Goal: Transaction & Acquisition: Book appointment/travel/reservation

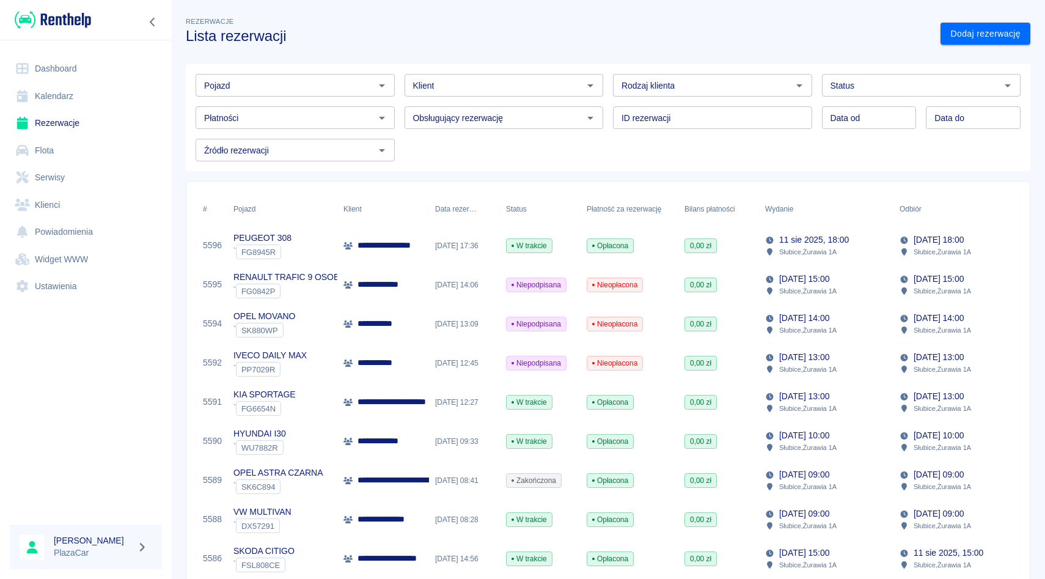
click at [319, 89] on input "Pojazd" at bounding box center [285, 85] width 172 height 15
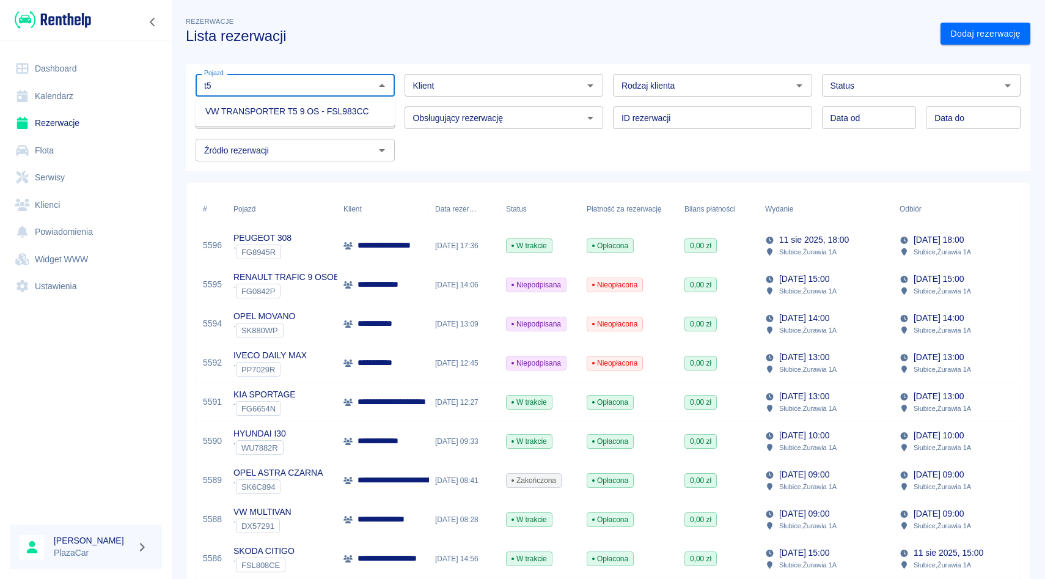
click at [312, 112] on li "VW TRANSPORTER T5 9 OS - FSL983CC" at bounding box center [295, 111] width 199 height 20
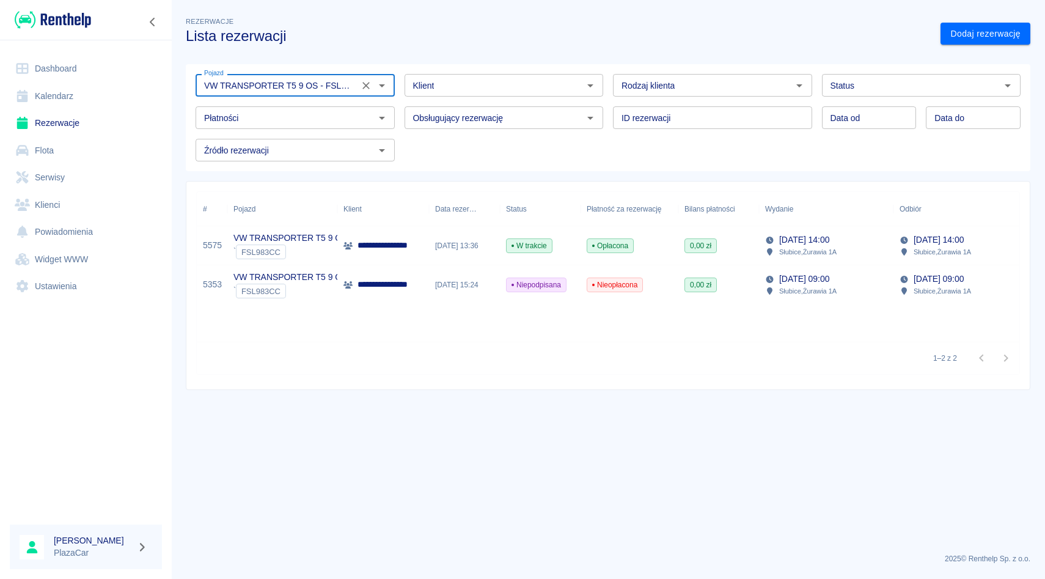
type input "VW TRANSPORTER T5 9 OS - FSL983CC"
click at [367, 246] on p "**********" at bounding box center [392, 245] width 68 height 13
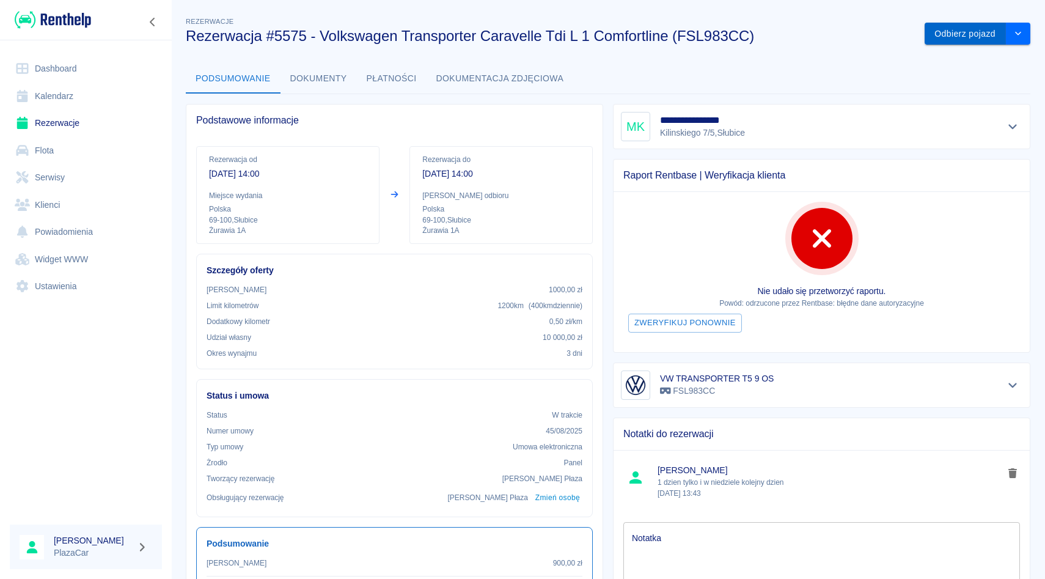
click at [989, 37] on button "Odbierz pojazd" at bounding box center [965, 34] width 81 height 23
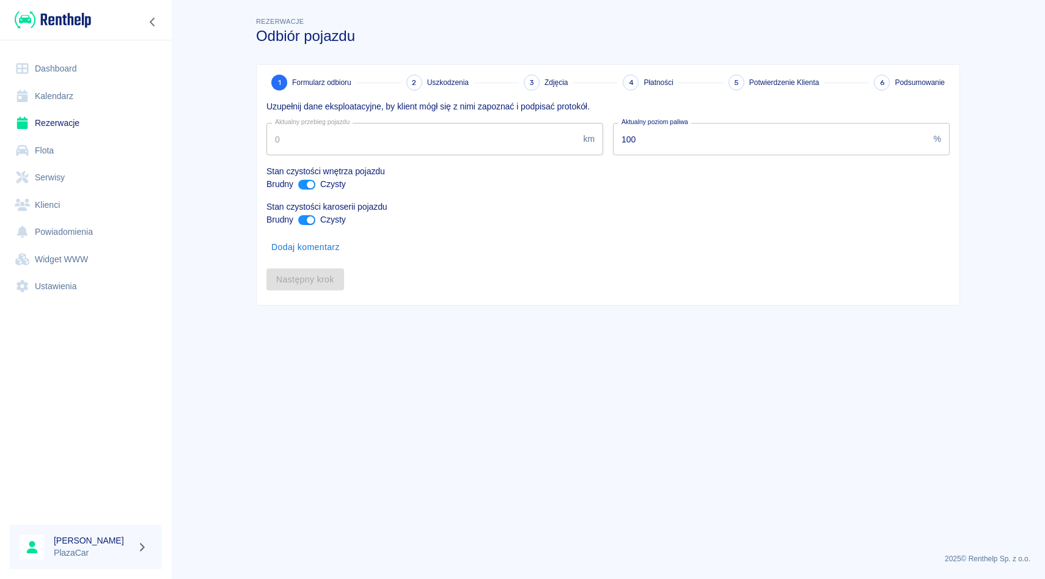
type input "349326"
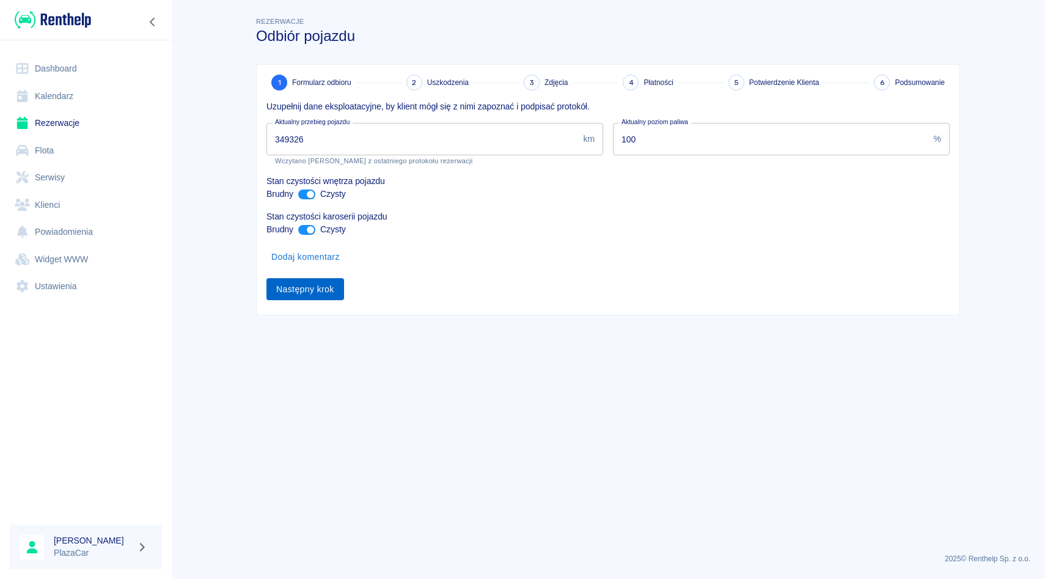
click at [295, 294] on button "Następny krok" at bounding box center [305, 289] width 78 height 23
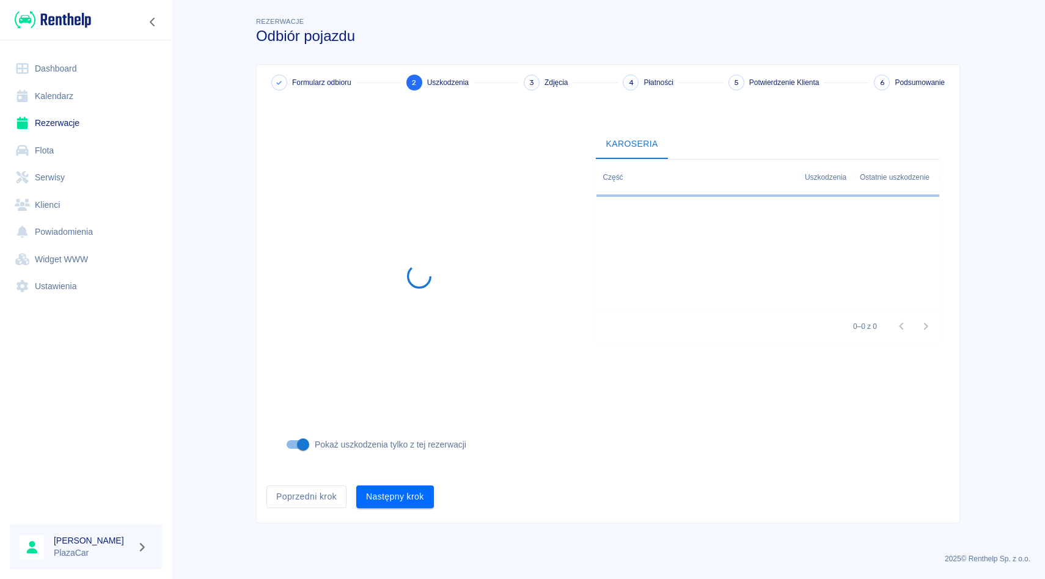
scroll to position [4, 0]
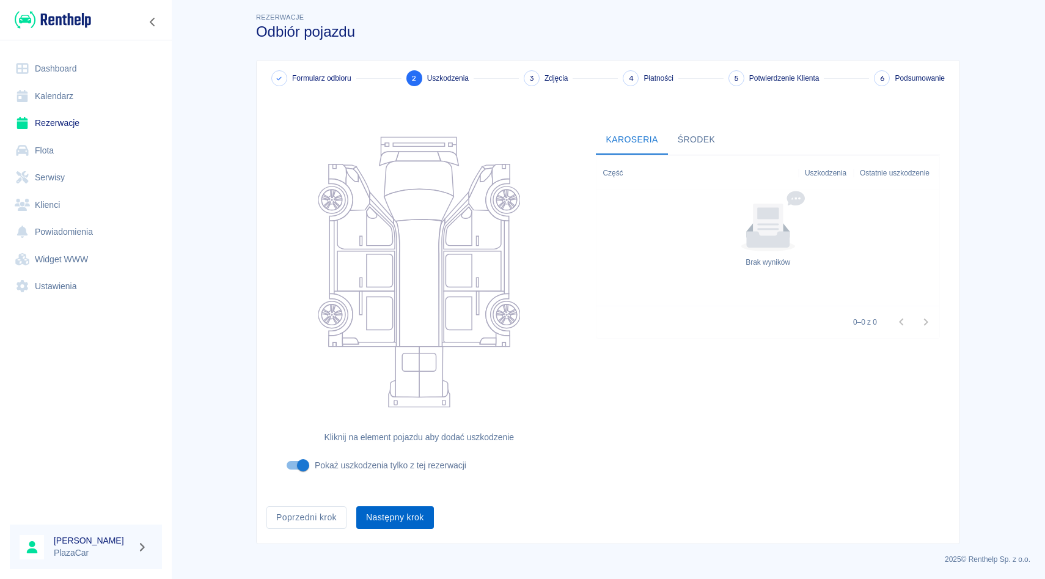
click at [400, 521] on button "Następny krok" at bounding box center [395, 517] width 78 height 23
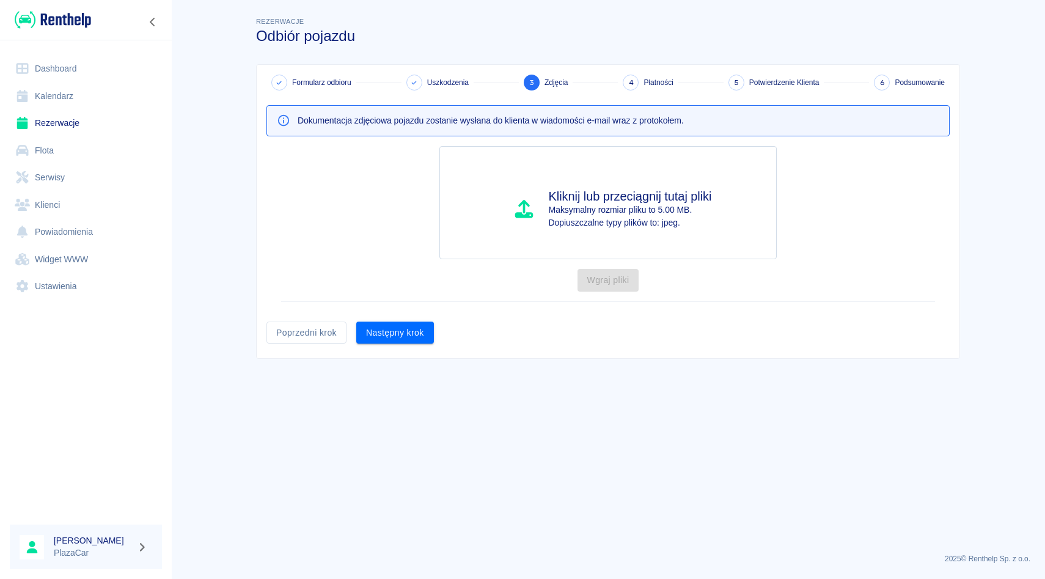
scroll to position [0, 0]
click at [389, 320] on div "Następny krok" at bounding box center [390, 328] width 87 height 32
click at [389, 336] on button "Następny krok" at bounding box center [395, 332] width 78 height 23
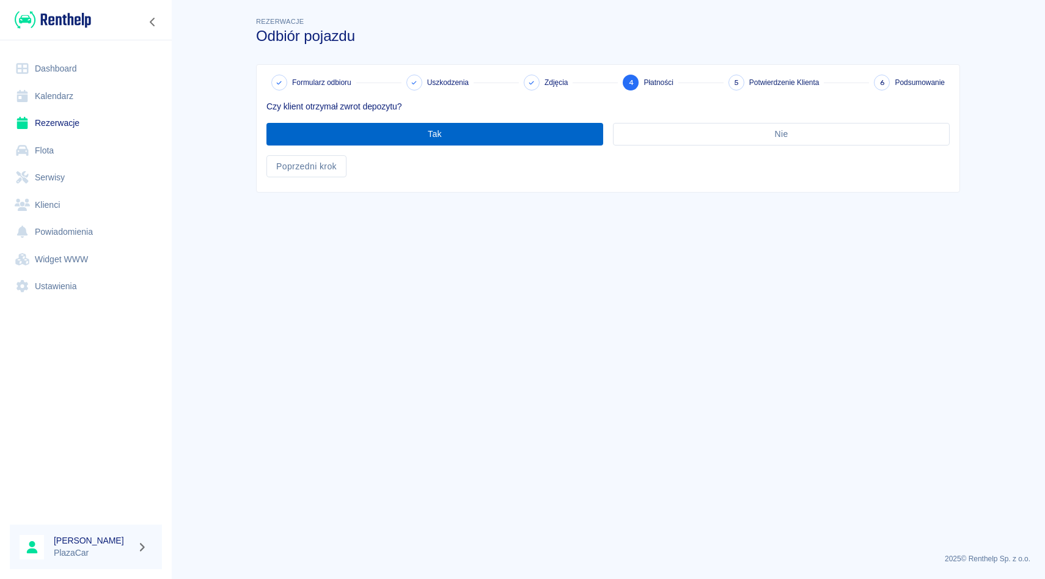
click at [444, 128] on button "Tak" at bounding box center [434, 134] width 337 height 23
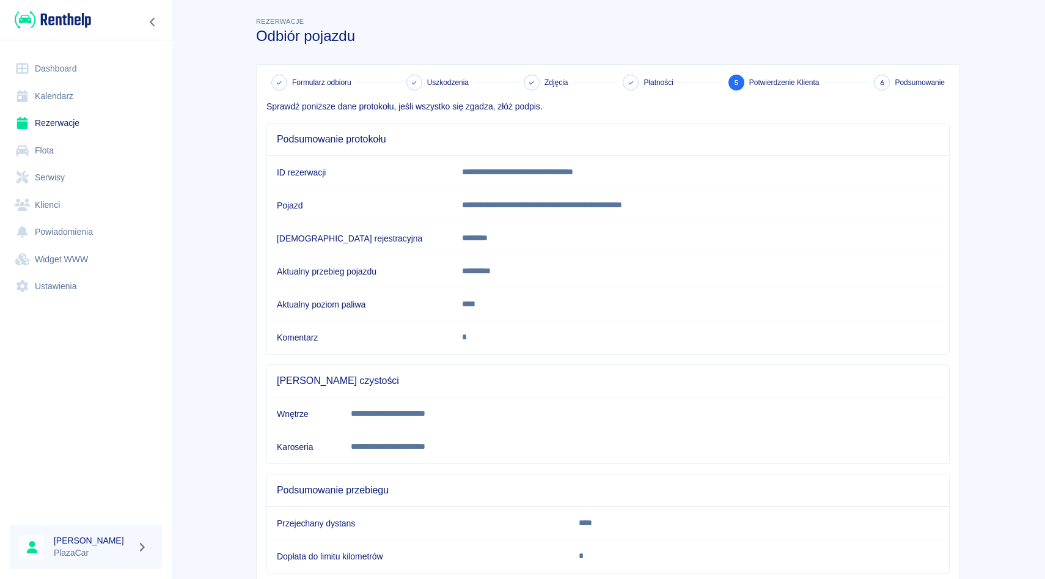
scroll to position [77, 0]
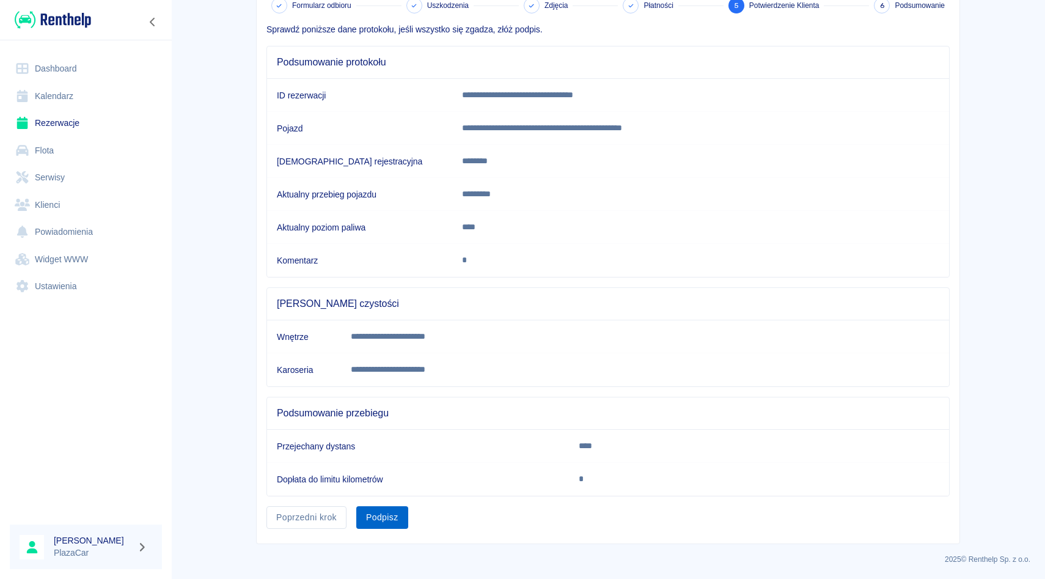
click at [395, 521] on button "Podpisz" at bounding box center [382, 517] width 52 height 23
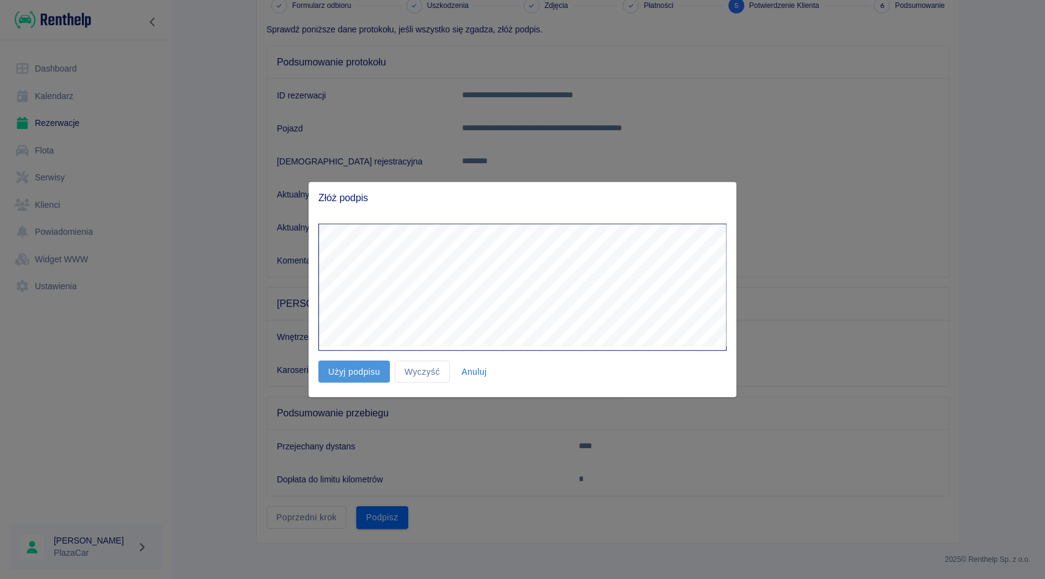
click at [389, 368] on button "Użyj podpisu" at bounding box center [354, 371] width 72 height 23
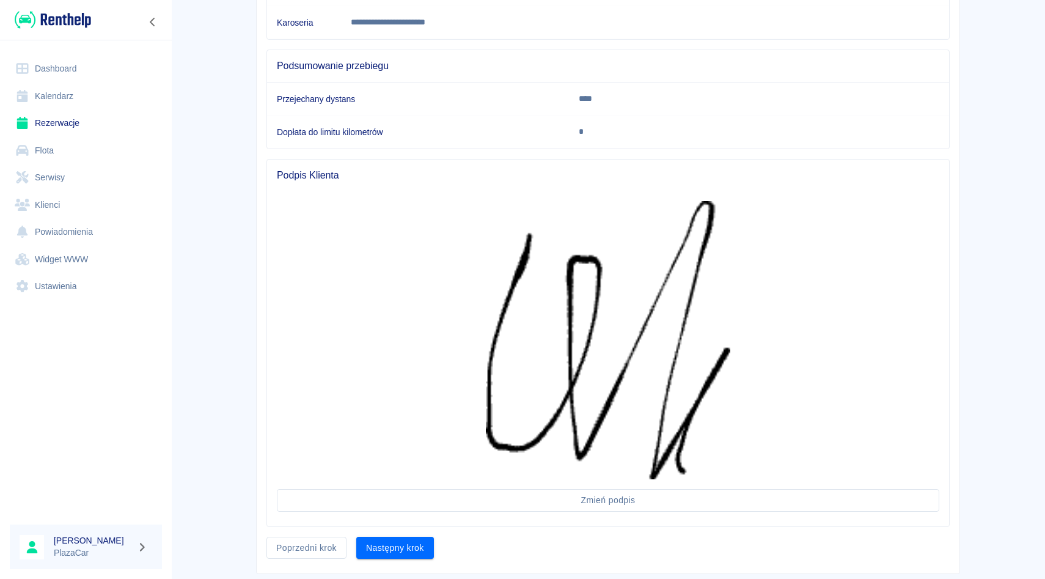
scroll to position [431, 0]
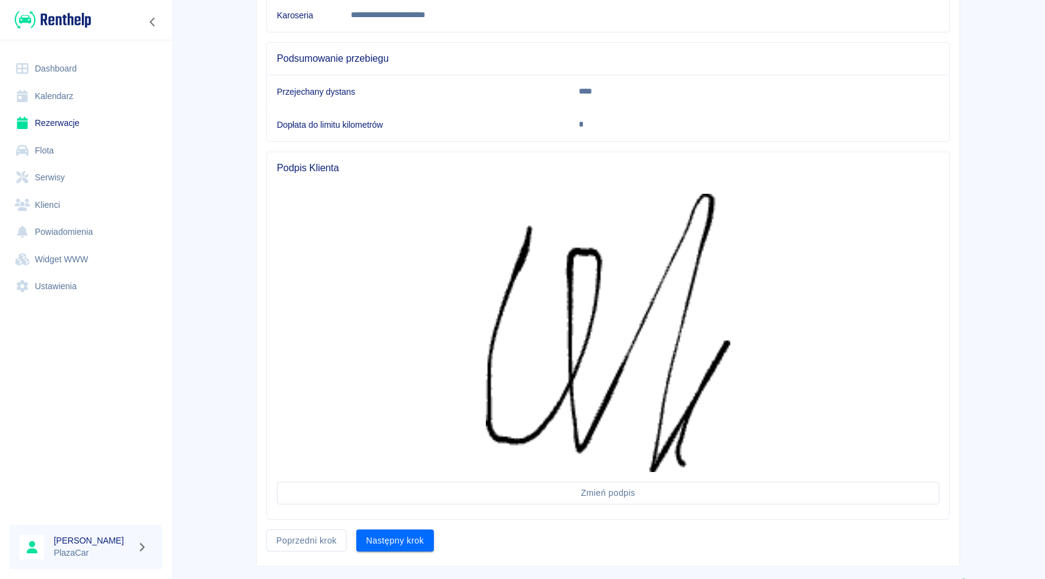
click at [419, 527] on div "Następny krok" at bounding box center [390, 535] width 87 height 32
click at [422, 535] on button "Następny krok" at bounding box center [395, 540] width 78 height 23
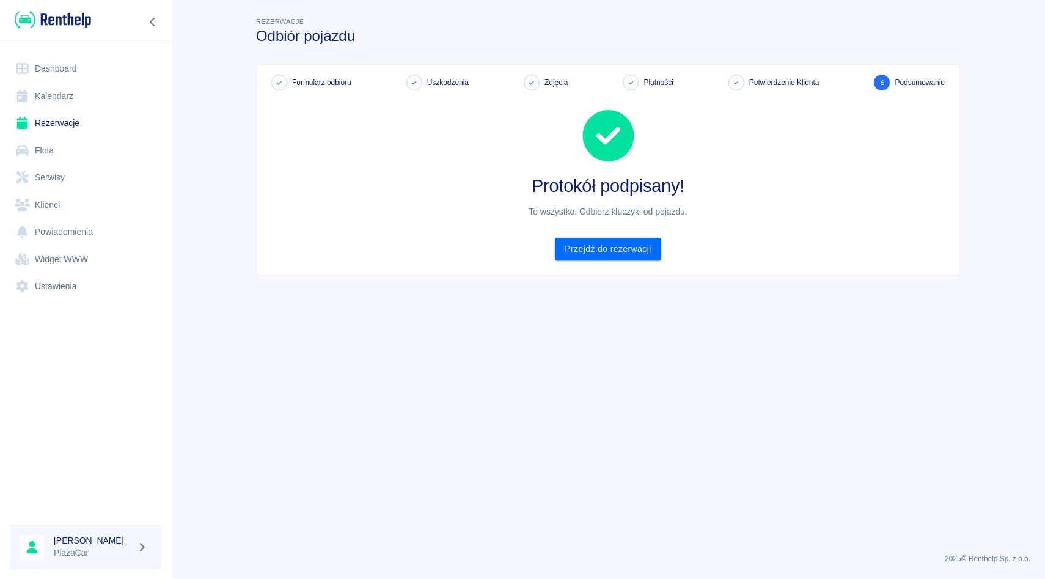
click at [78, 126] on link "Rezerwacje" at bounding box center [86, 123] width 152 height 28
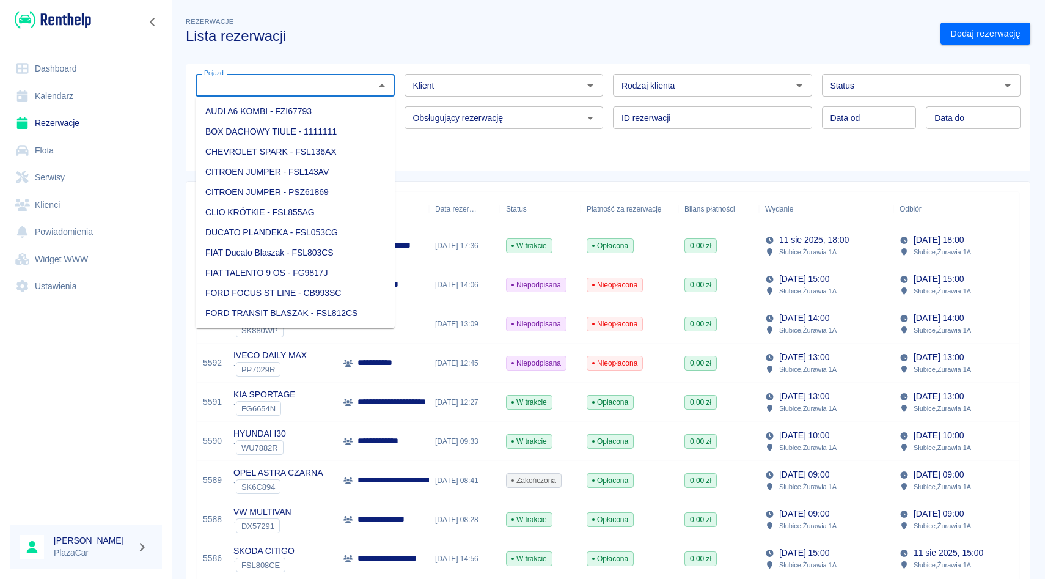
click at [329, 83] on input "Pojazd" at bounding box center [285, 85] width 172 height 15
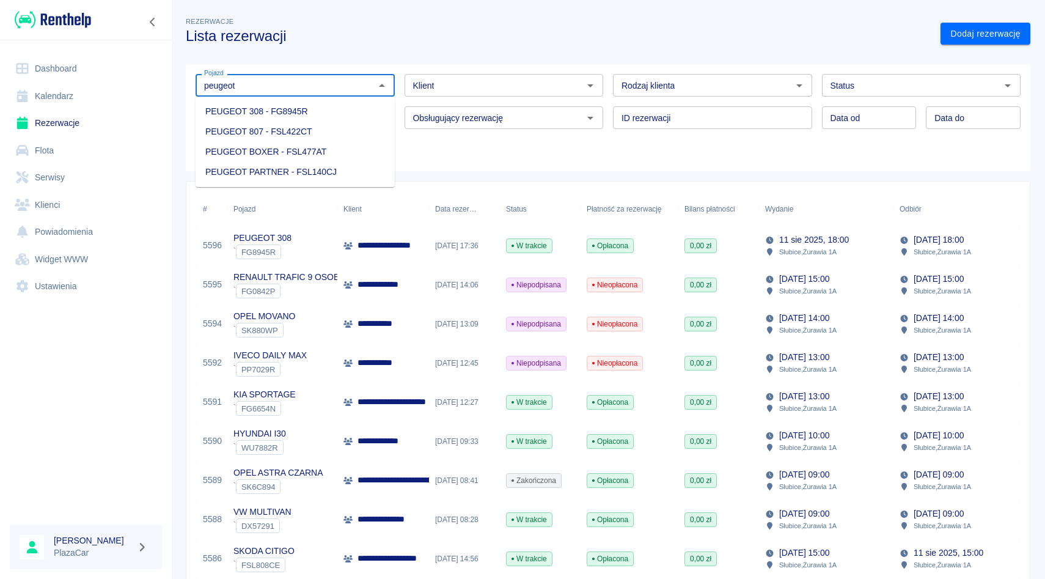
click at [264, 133] on li "PEUGEOT 807 - FSL422CT" at bounding box center [295, 132] width 199 height 20
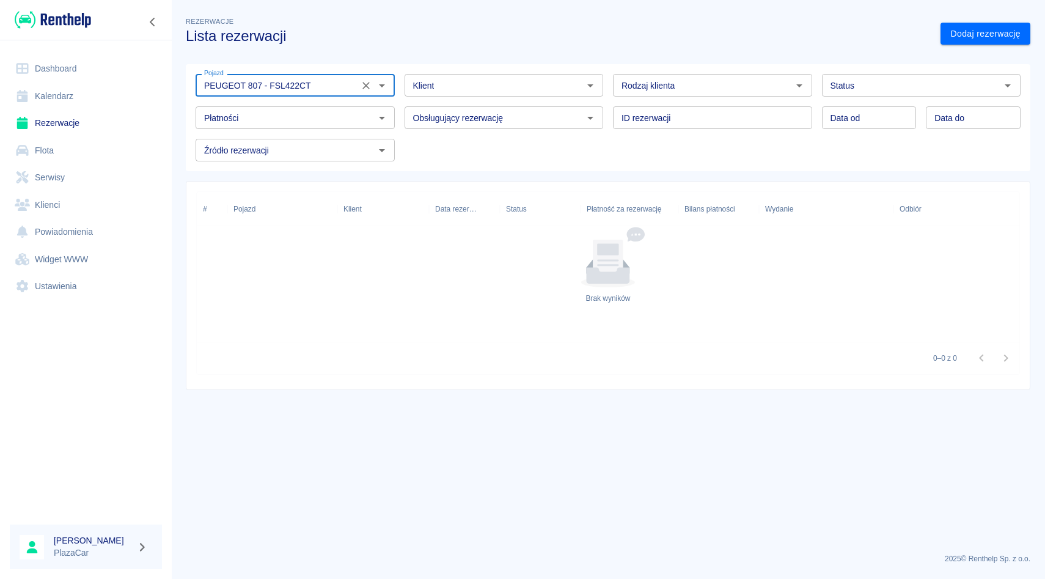
type input "PEUGEOT 807 - FSL422CT"
click at [967, 45] on div "Rezerwacje Lista rezerwacji Dodaj rezerwację Pojazd PEUGEOT 807 - FSL422CT Poja…" at bounding box center [608, 197] width 874 height 385
click at [969, 37] on link "Dodaj rezerwację" at bounding box center [986, 34] width 90 height 23
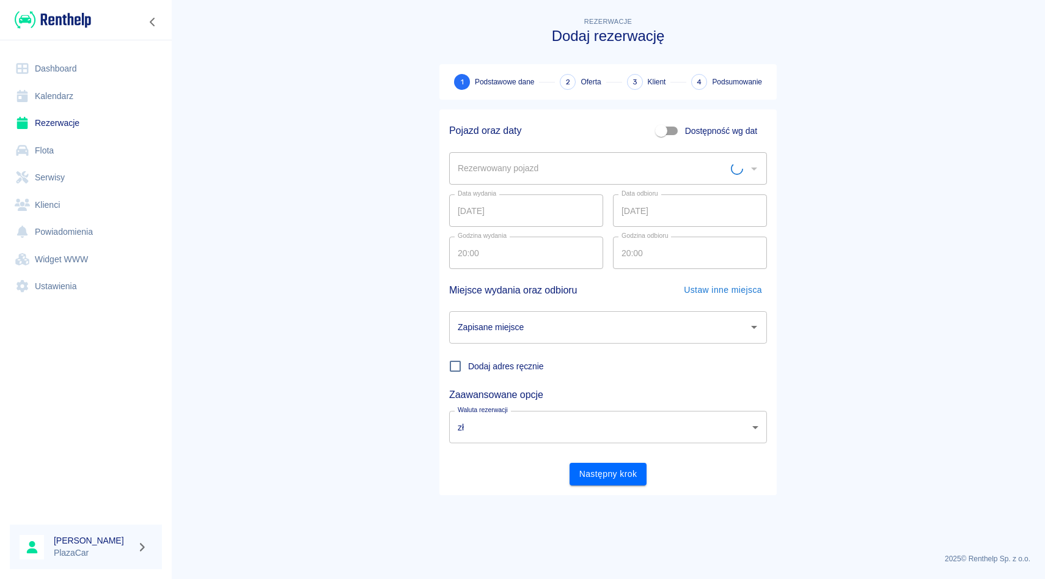
click at [486, 187] on div "Data wydania [DATE] Data wydania Data odbioru [DATE] Data odbioru" at bounding box center [603, 206] width 328 height 42
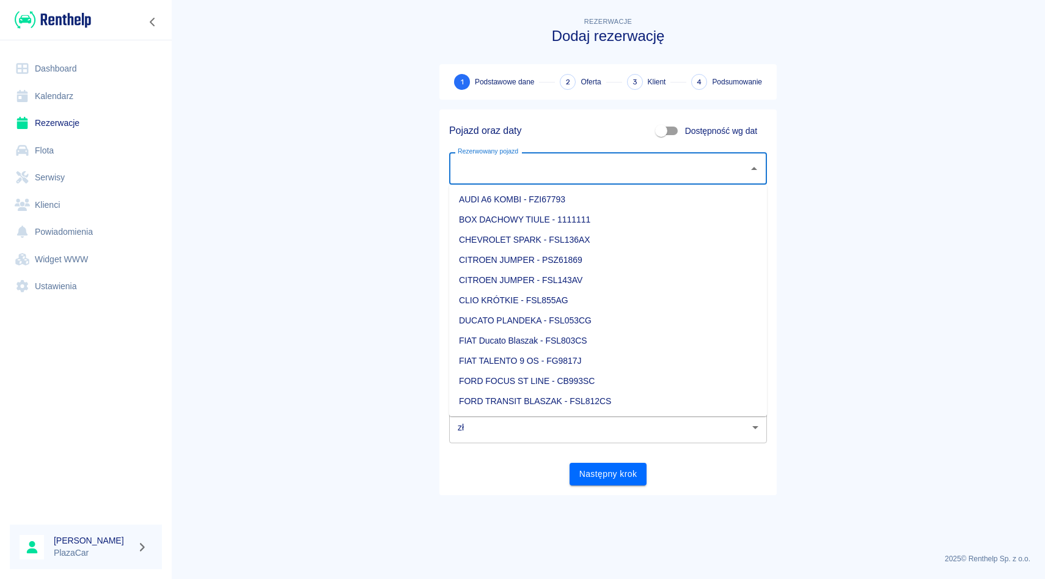
click at [499, 171] on input "Rezerwowany pojazd" at bounding box center [599, 168] width 288 height 21
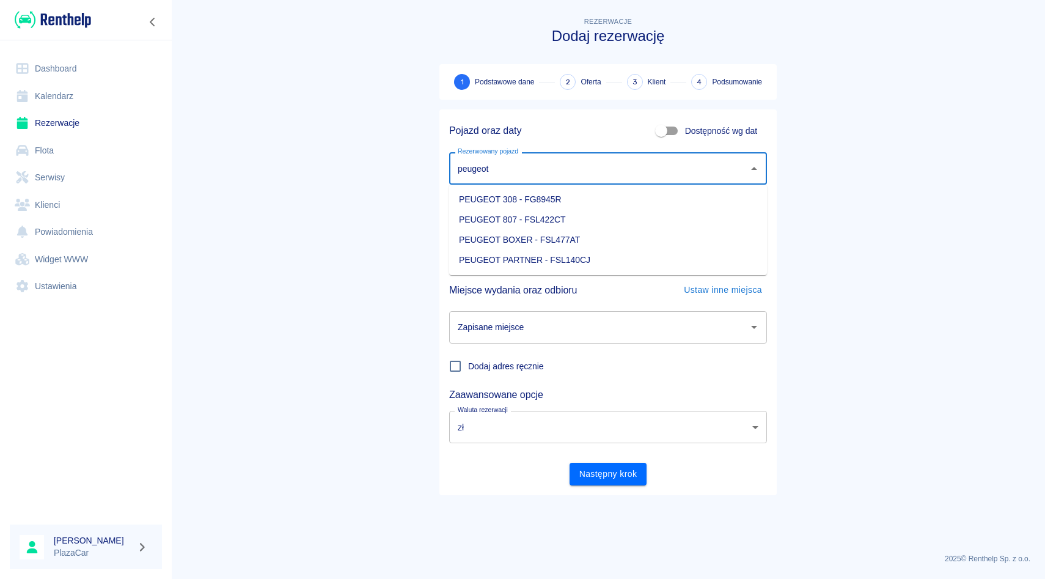
click at [496, 220] on li "PEUGEOT 807 - FSL422CT" at bounding box center [608, 220] width 318 height 20
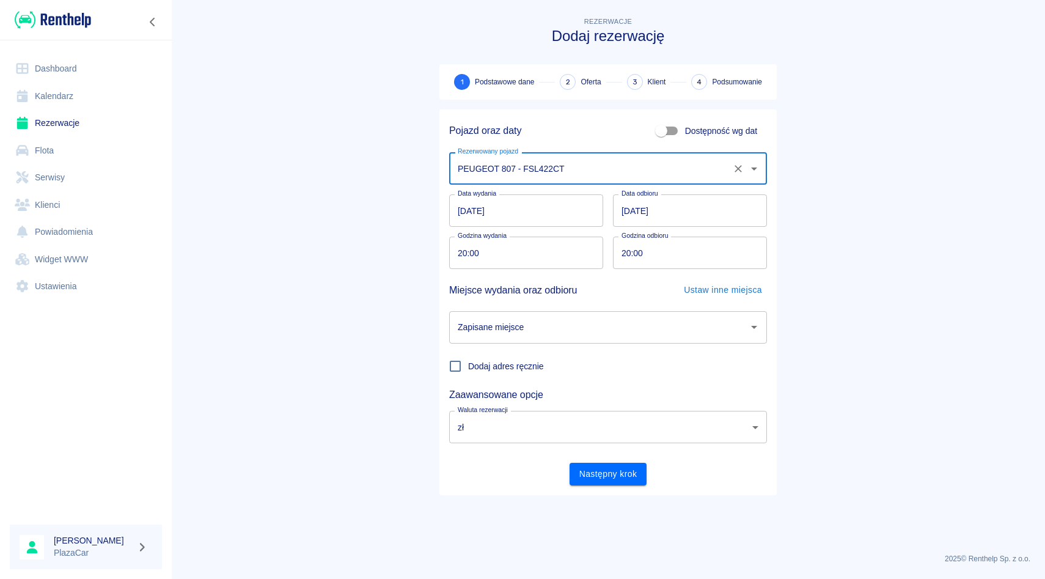
type input "PEUGEOT 807 - FSL422CT"
click at [478, 325] on input "Zapisane miejsce" at bounding box center [599, 327] width 288 height 21
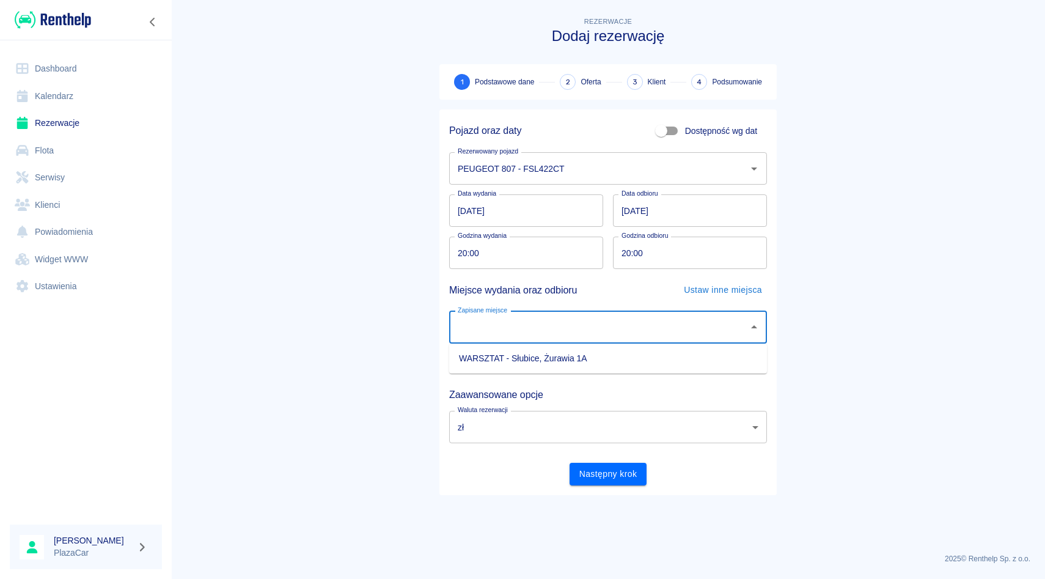
click at [478, 353] on li "WARSZTAT - Słubice, Żurawia 1A" at bounding box center [608, 358] width 318 height 20
type input "WARSZTAT - Słubice, Żurawia 1A"
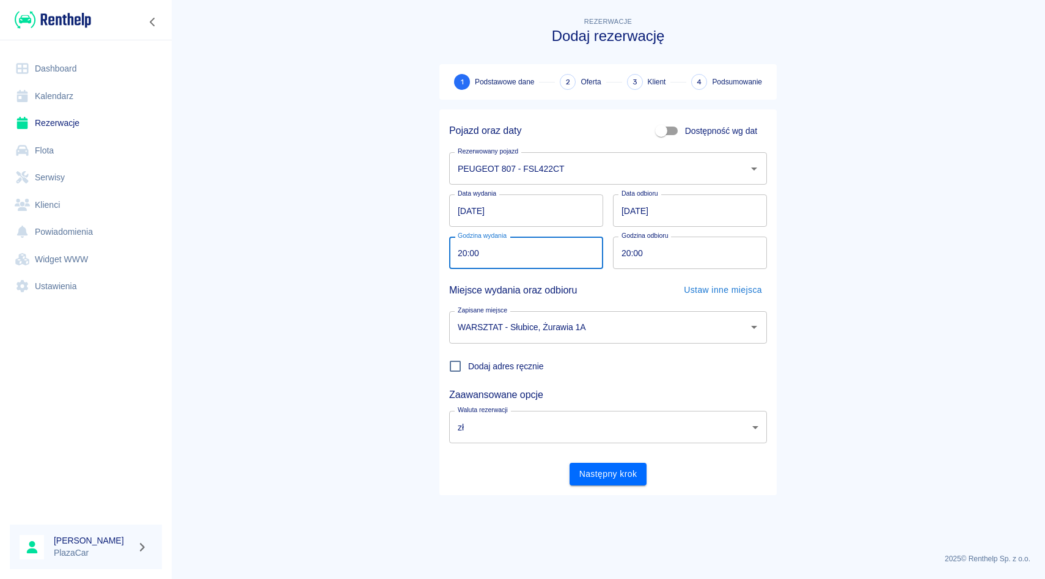
click at [460, 253] on input "20:00" at bounding box center [521, 253] width 145 height 32
click at [629, 279] on div "Miejsce wydania oraz odbioru Ustaw inne miejsca" at bounding box center [608, 290] width 318 height 23
click at [460, 249] on input "hh:00" at bounding box center [521, 253] width 145 height 32
click at [604, 279] on div "Miejsce wydania oraz odbioru Ustaw inne miejsca" at bounding box center [608, 290] width 318 height 23
click at [629, 213] on input "[DATE]" at bounding box center [690, 210] width 154 height 32
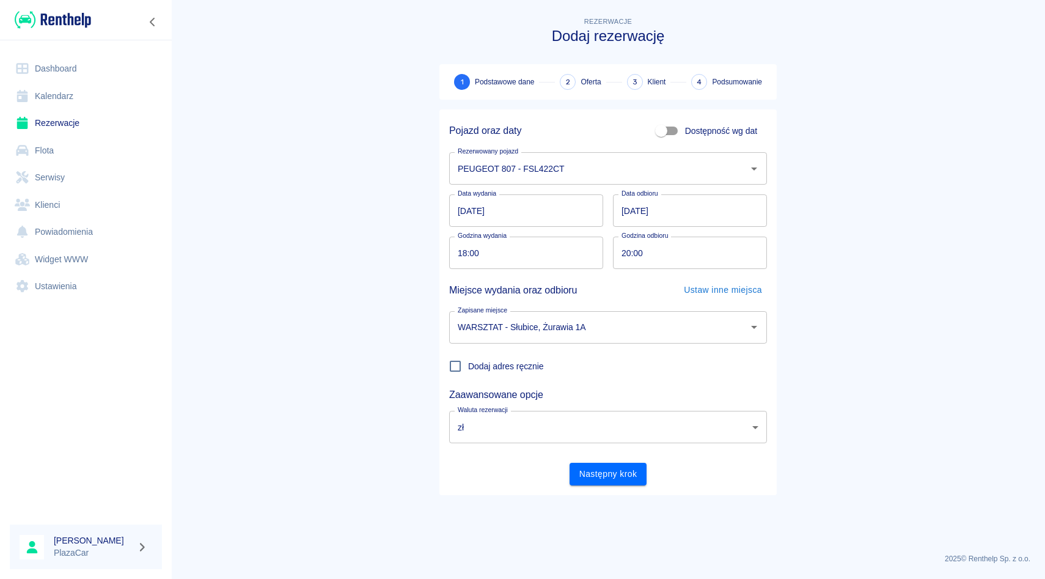
click at [607, 208] on div "Data wydania [DATE] Data wydania Data odbioru [DATE] Data odbioru" at bounding box center [608, 210] width 318 height 32
click at [458, 257] on input "18:00" at bounding box center [521, 253] width 145 height 32
type input "20:00"
click at [606, 279] on div "Miejsce wydania oraz odbioru Ustaw inne miejsca" at bounding box center [608, 290] width 318 height 23
click at [581, 470] on button "Następny krok" at bounding box center [609, 474] width 78 height 23
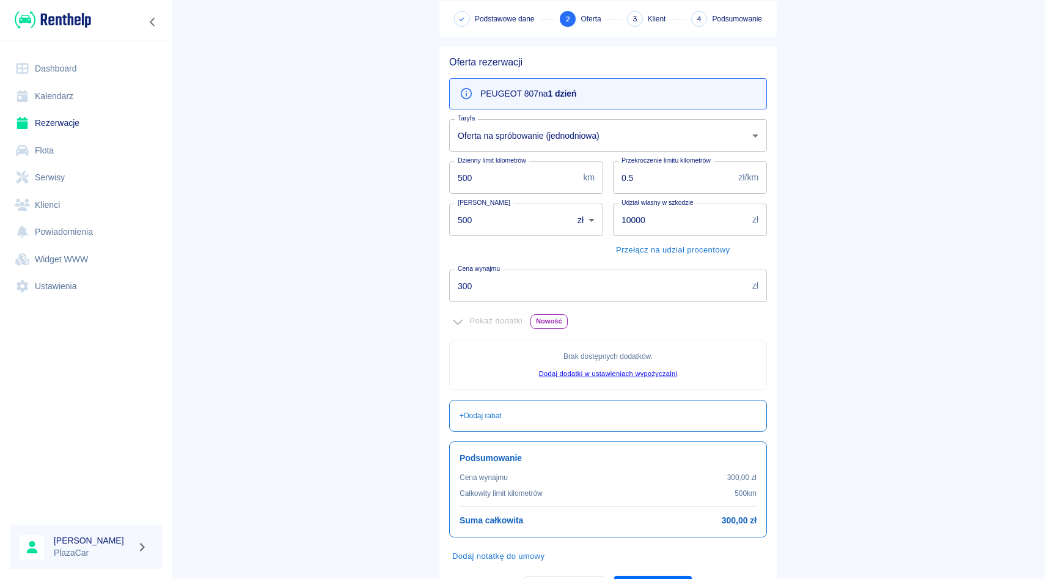
scroll to position [64, 0]
click at [539, 284] on input "300" at bounding box center [598, 284] width 298 height 32
type input "3"
type input "250"
click at [594, 259] on div "Cena wynajmu 250 zł Cena wynajmu" at bounding box center [603, 280] width 328 height 42
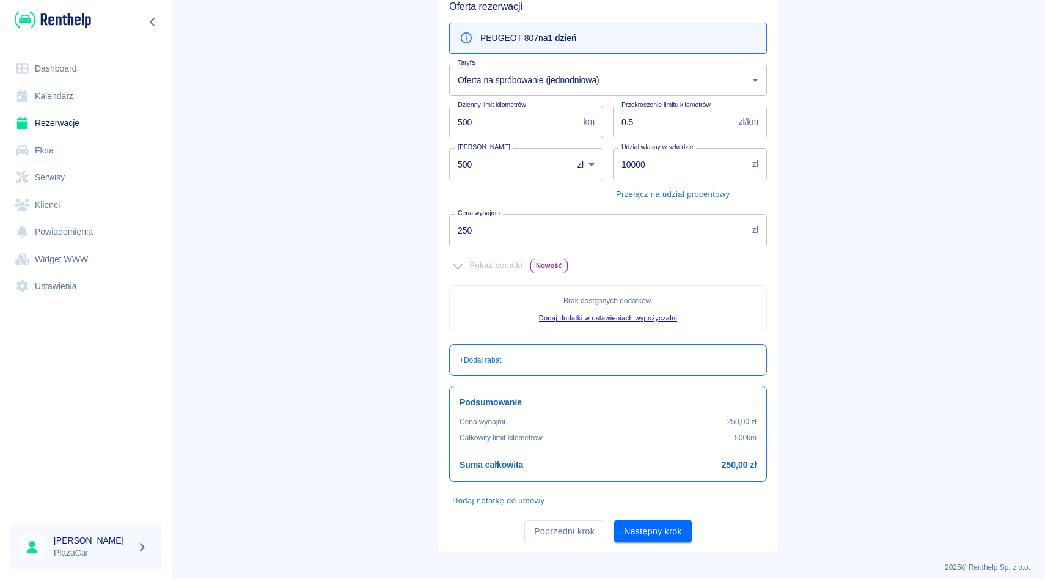
scroll to position [127, 0]
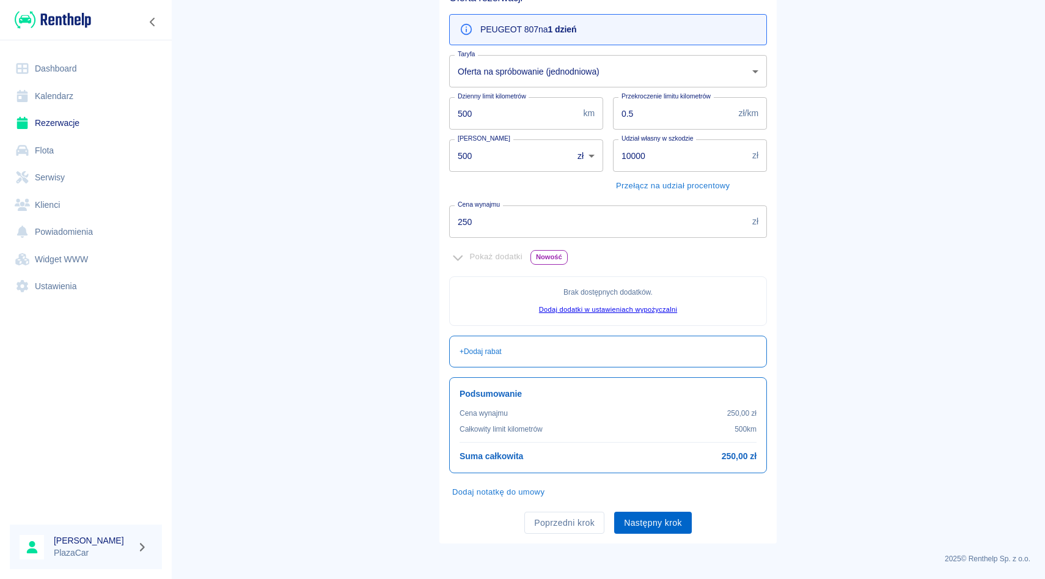
click at [653, 523] on button "Następny krok" at bounding box center [653, 523] width 78 height 23
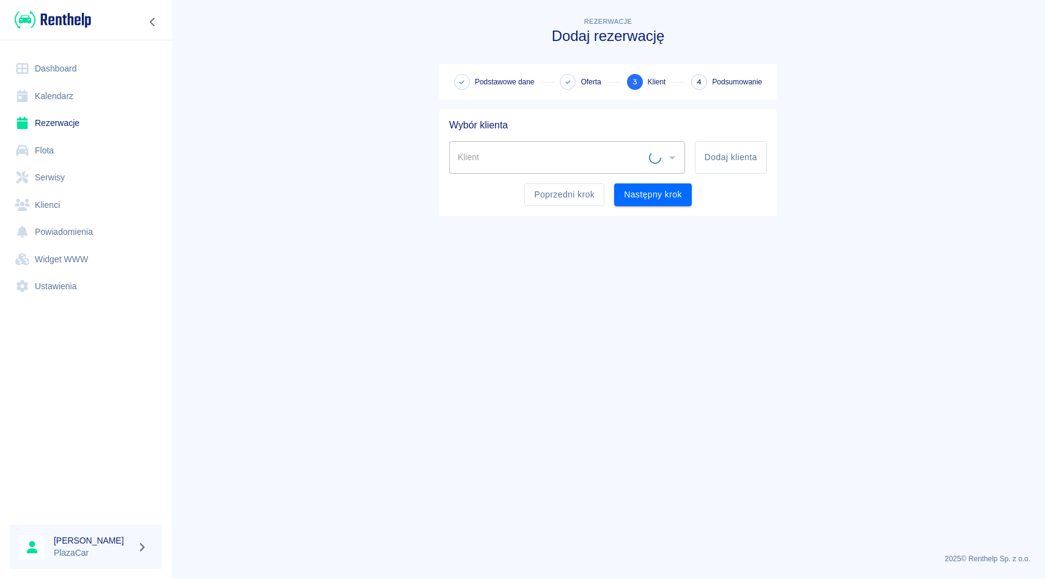
scroll to position [0, 0]
click at [570, 171] on div "Klient" at bounding box center [567, 157] width 236 height 32
click at [562, 169] on div "Klient" at bounding box center [567, 157] width 236 height 32
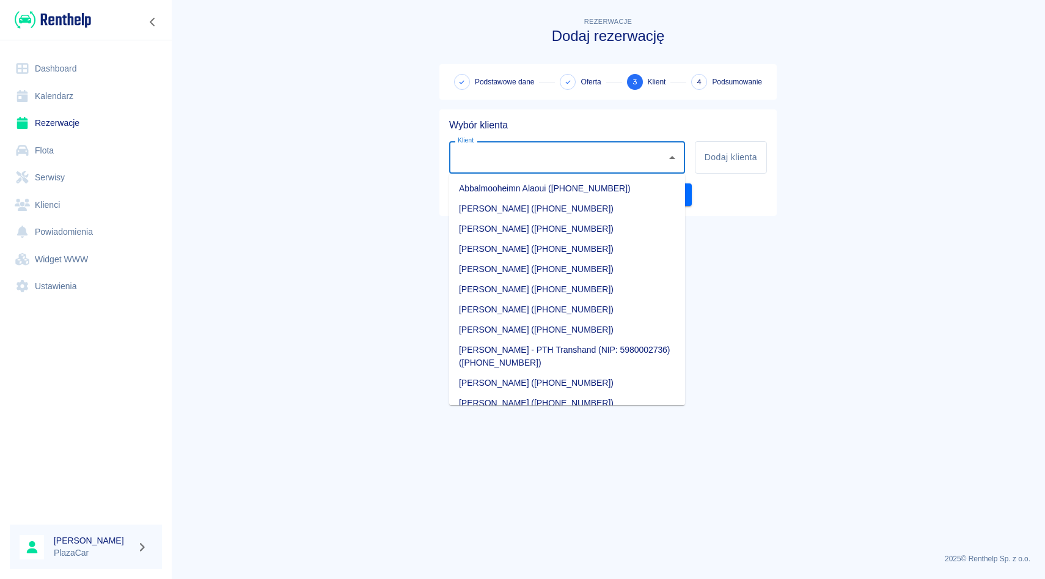
click at [562, 169] on div "Klient" at bounding box center [567, 157] width 236 height 32
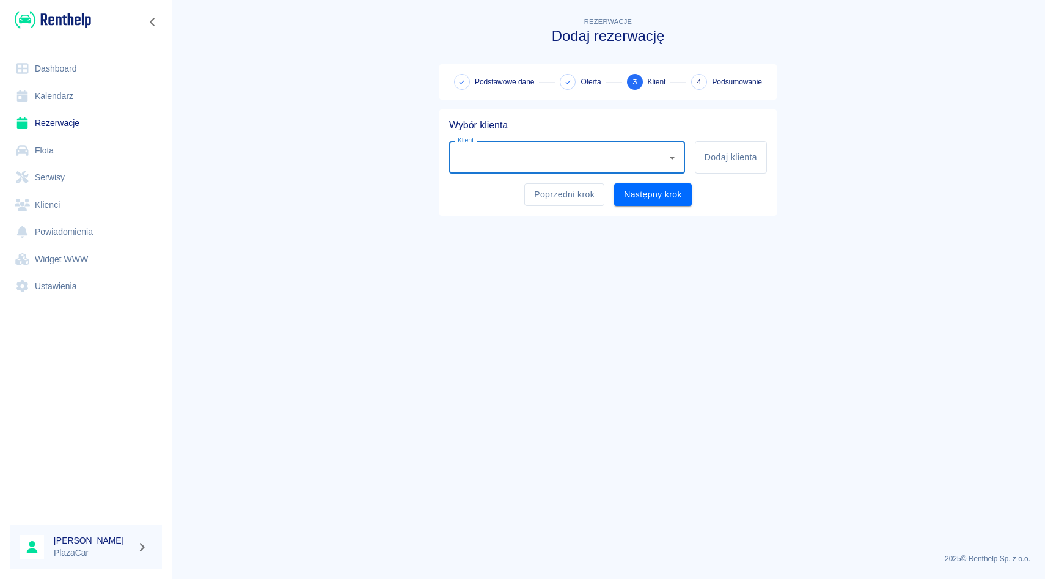
click at [560, 169] on div "Klient" at bounding box center [567, 157] width 236 height 32
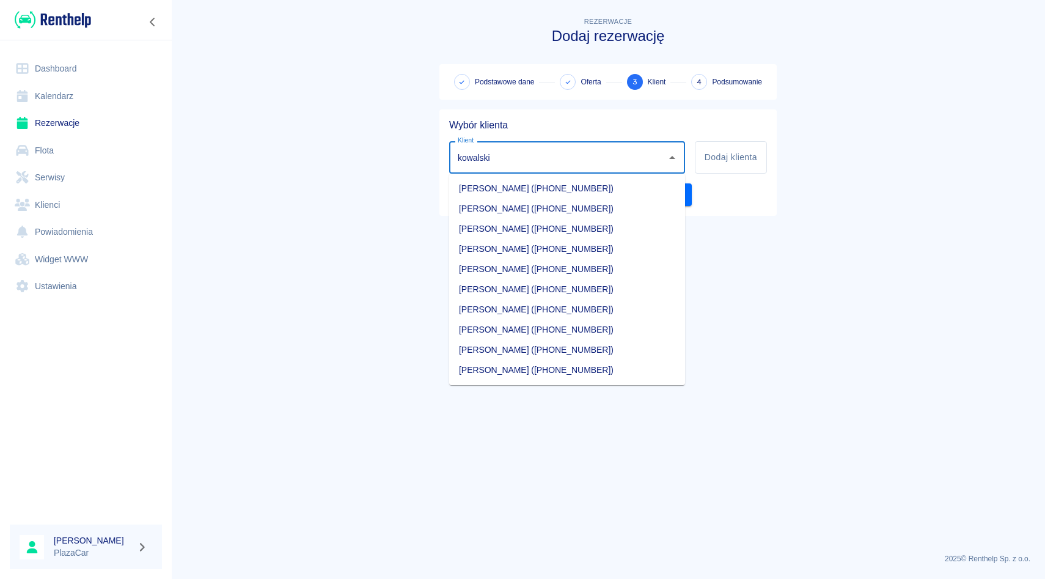
click at [528, 292] on li "[PERSON_NAME] ([PHONE_NUMBER])" at bounding box center [567, 289] width 236 height 20
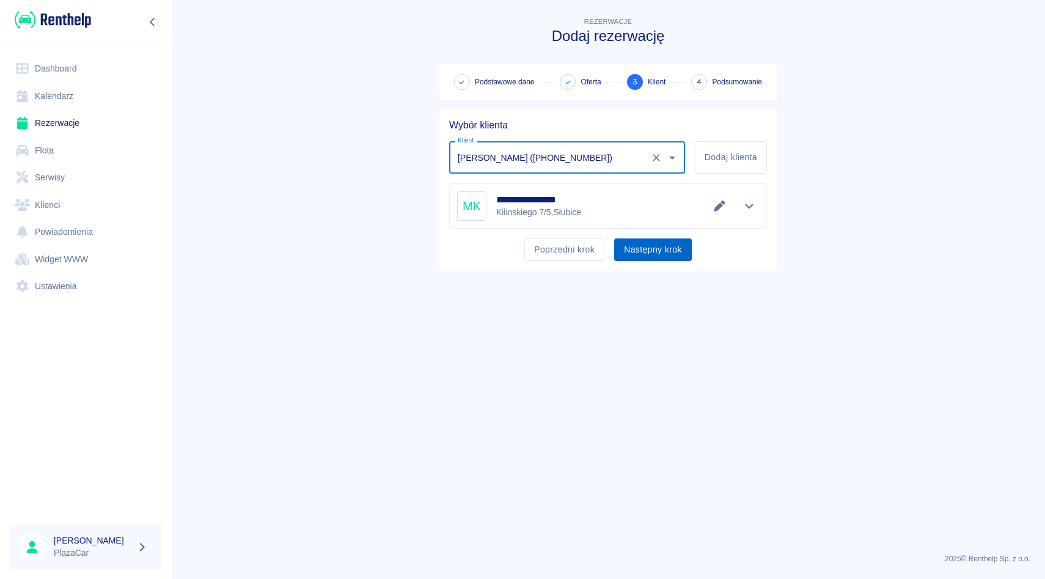
type input "[PERSON_NAME] ([PHONE_NUMBER])"
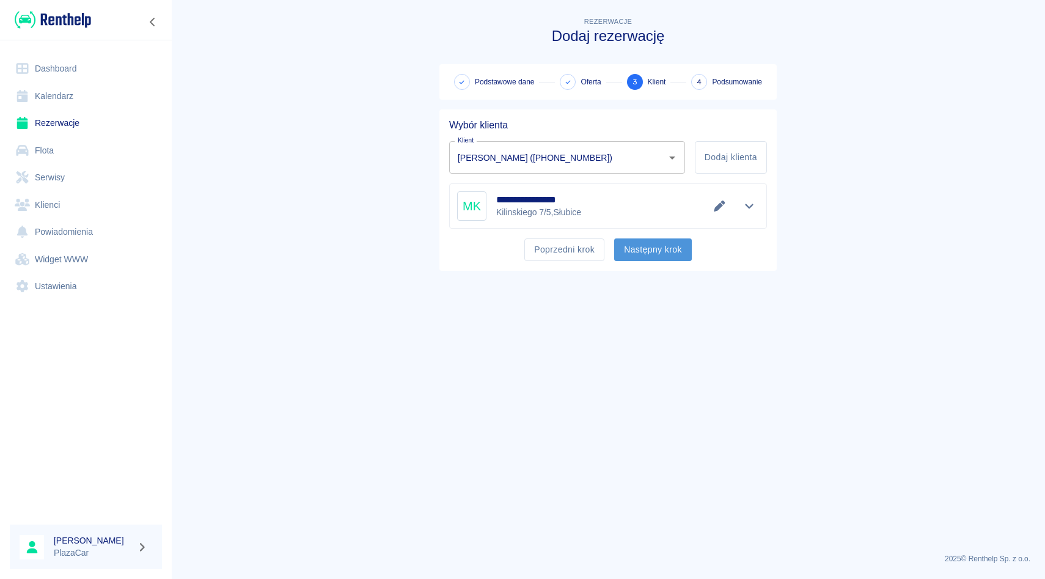
click at [634, 248] on button "Następny krok" at bounding box center [653, 249] width 78 height 23
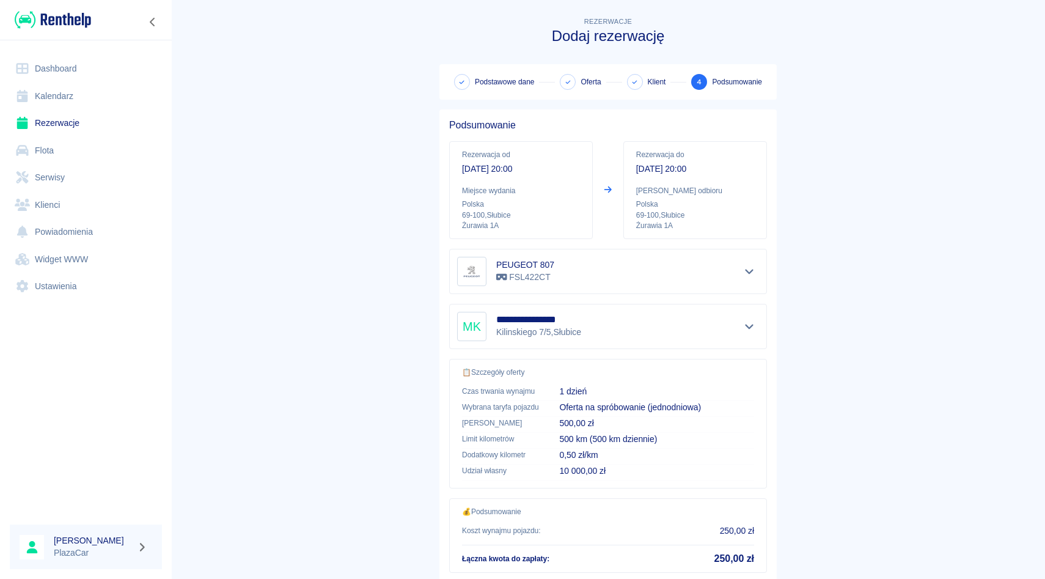
scroll to position [81, 0]
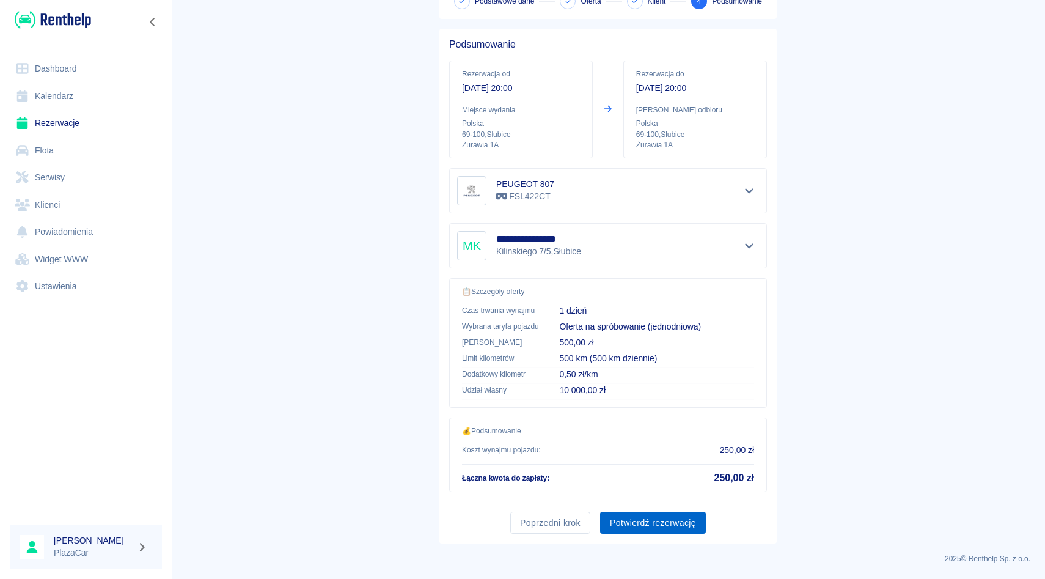
click at [633, 527] on button "Potwierdź rezerwację" at bounding box center [653, 523] width 106 height 23
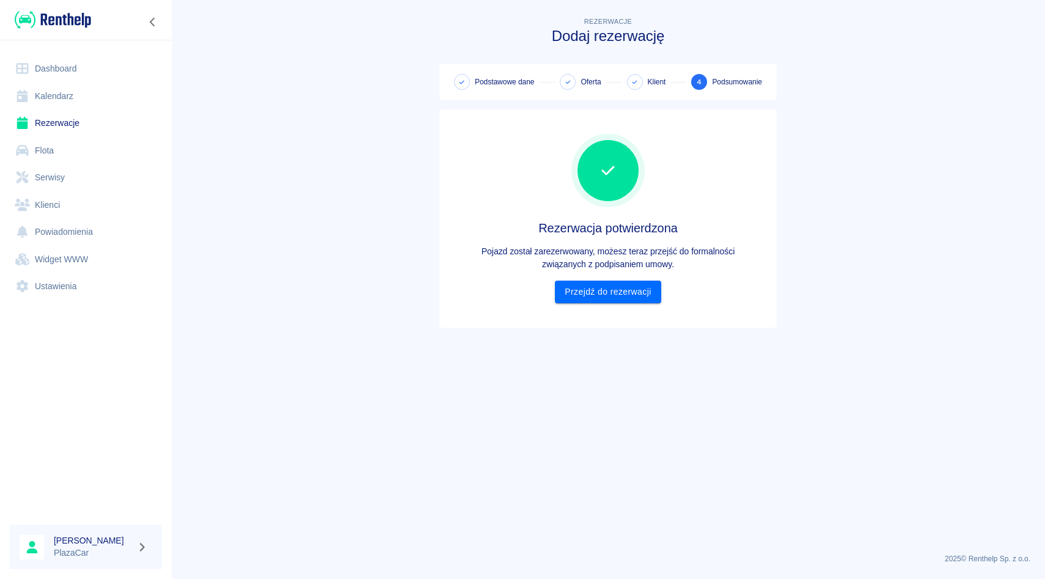
scroll to position [0, 0]
click at [633, 527] on main "Rezerwacje Dodaj rezerwację Podstawowe dane Oferta Klient 4 Podsumowanie Rezerw…" at bounding box center [608, 279] width 874 height 529
